Goal: Find specific page/section: Find specific page/section

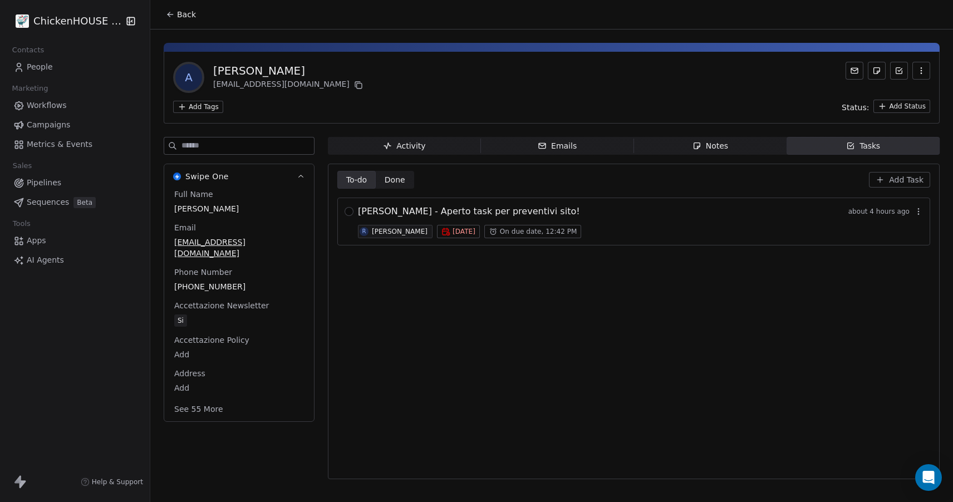
click at [696, 149] on icon "button" at bounding box center [697, 146] width 6 height 6
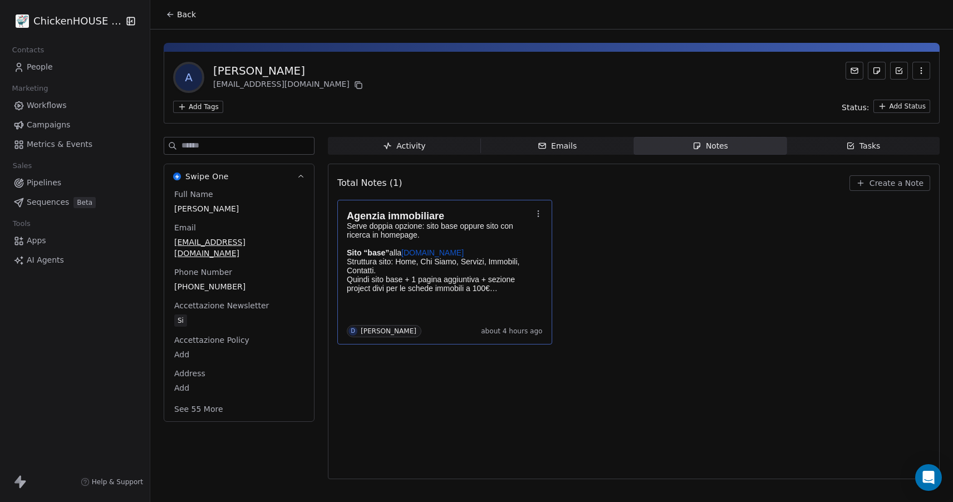
click at [454, 246] on p at bounding box center [439, 243] width 185 height 9
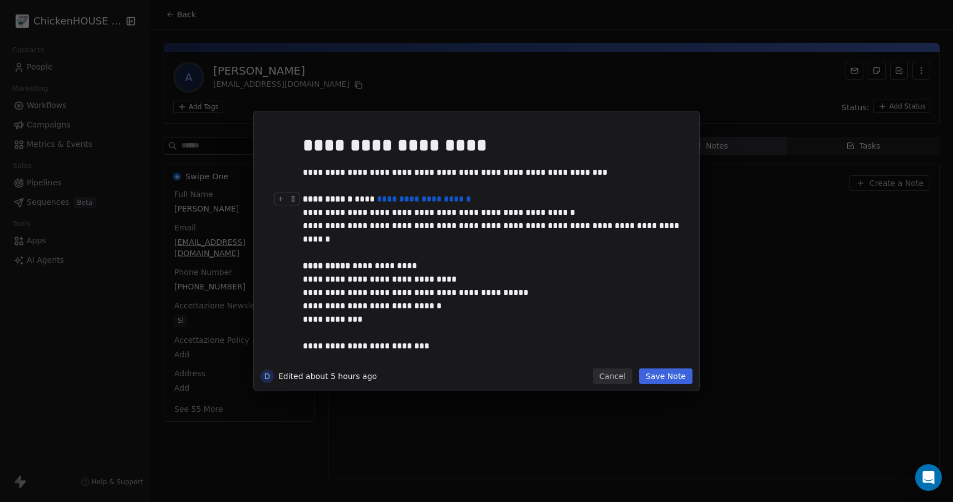
click at [614, 371] on button "Cancel" at bounding box center [613, 377] width 40 height 16
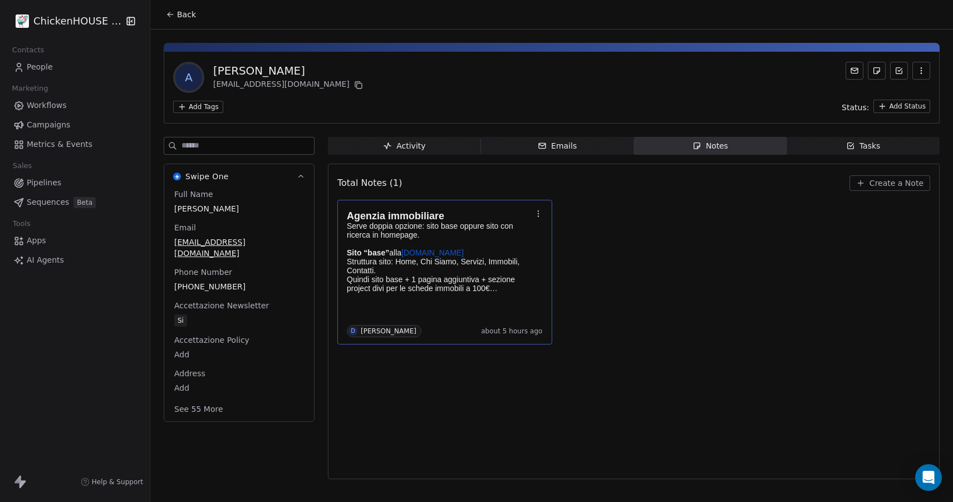
click at [733, 145] on span "Notes Notes" at bounding box center [710, 146] width 153 height 18
click at [464, 253] on link "[DOMAIN_NAME]" at bounding box center [432, 252] width 62 height 9
